Goal: Task Accomplishment & Management: Use online tool/utility

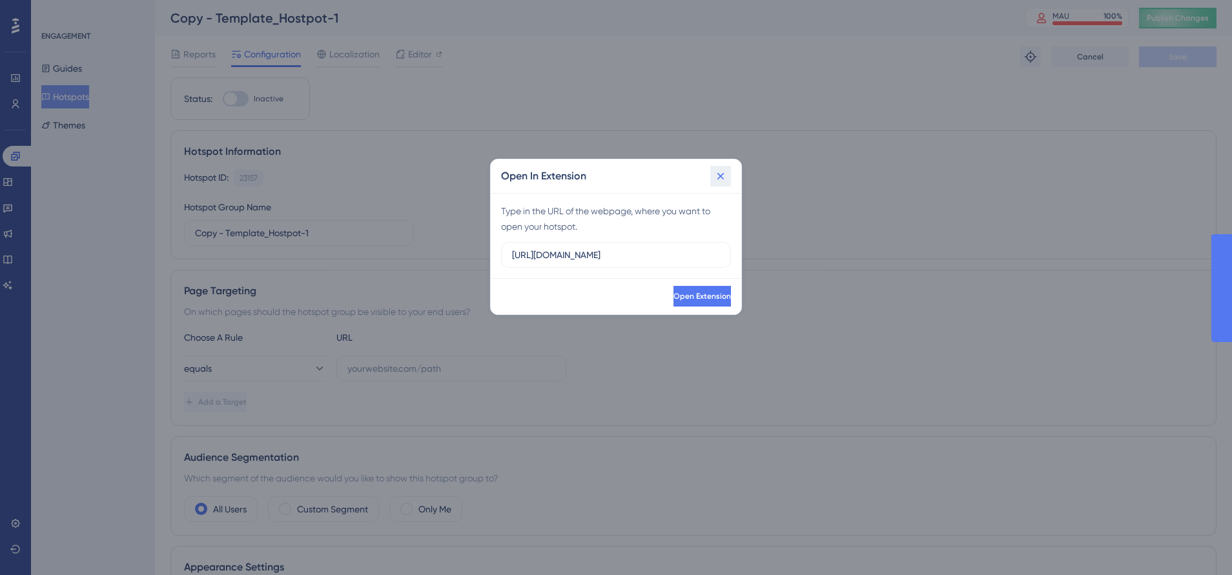
click at [723, 174] on icon at bounding box center [721, 175] width 7 height 7
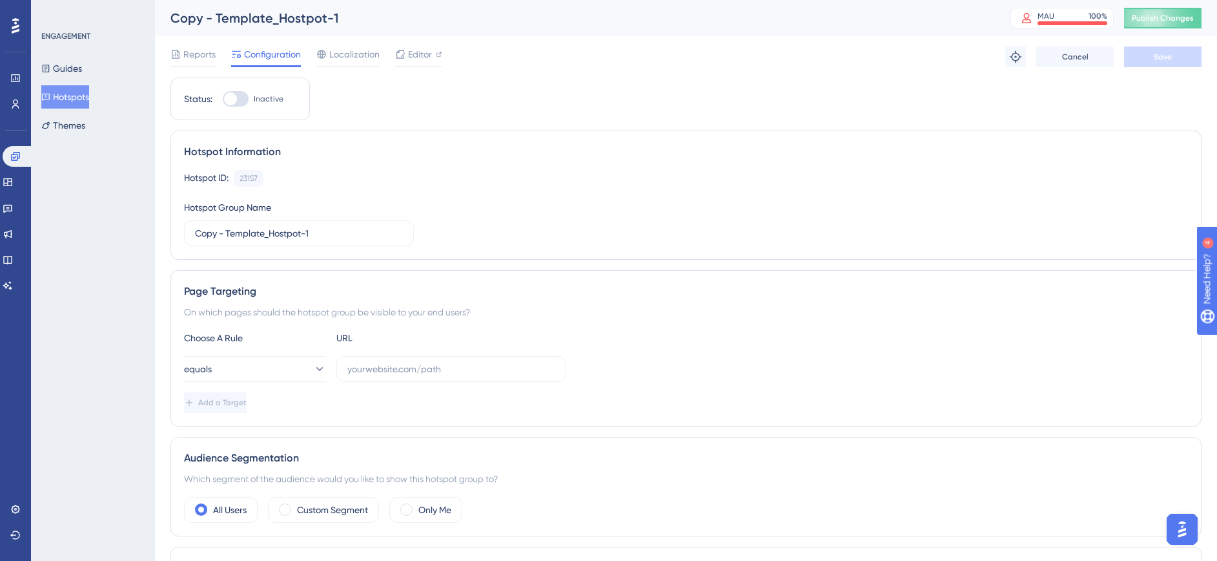
click at [74, 99] on button "Hotspots" at bounding box center [65, 96] width 48 height 23
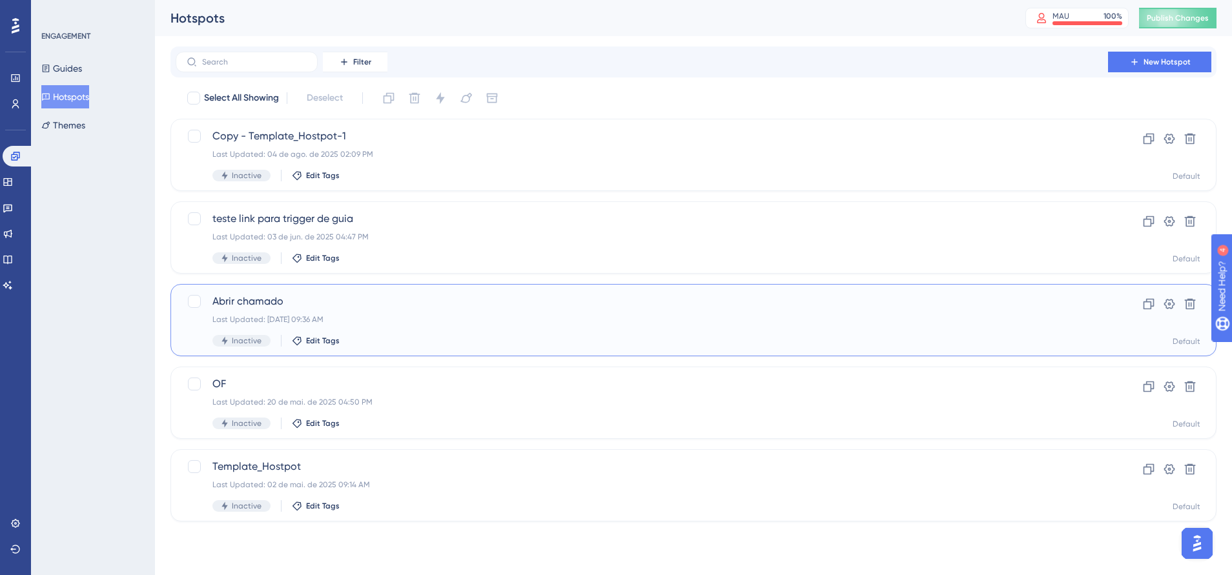
click at [510, 295] on span "Abrir chamado" at bounding box center [641, 302] width 859 height 16
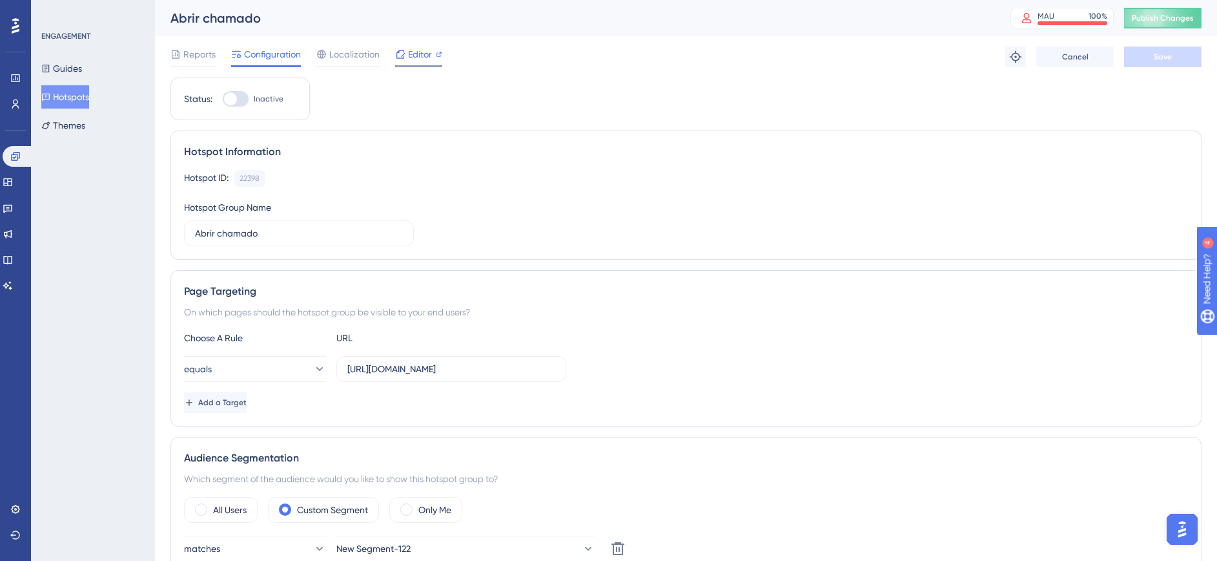
click at [418, 56] on span "Editor" at bounding box center [420, 55] width 24 height 16
click at [247, 405] on span "Add a Target" at bounding box center [222, 402] width 48 height 10
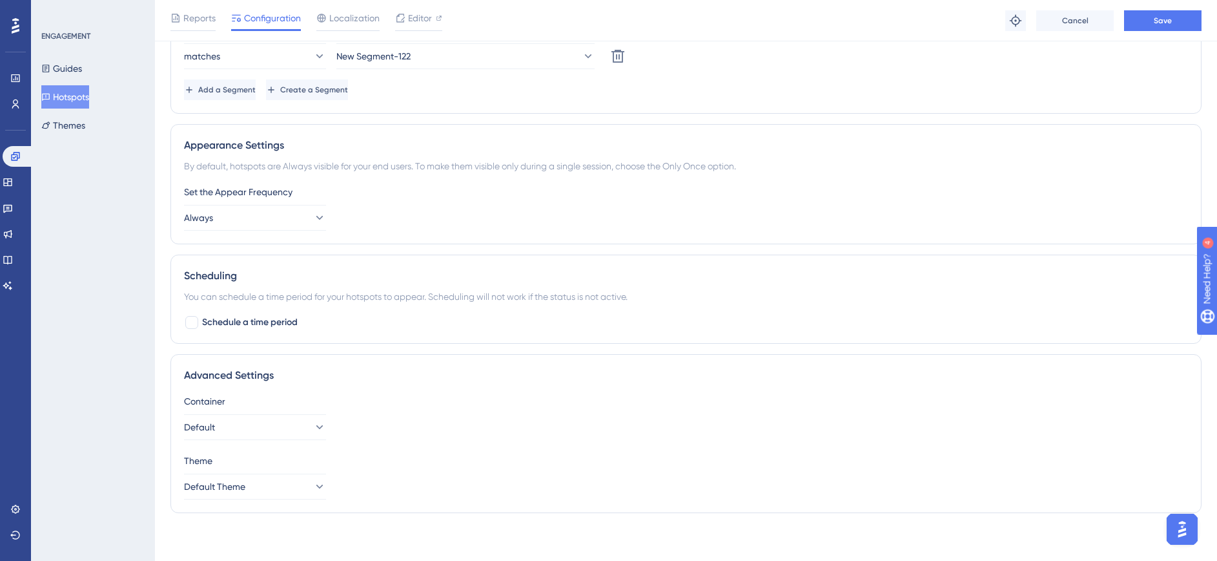
scroll to position [589, 0]
